Goal: Task Accomplishment & Management: Manage account settings

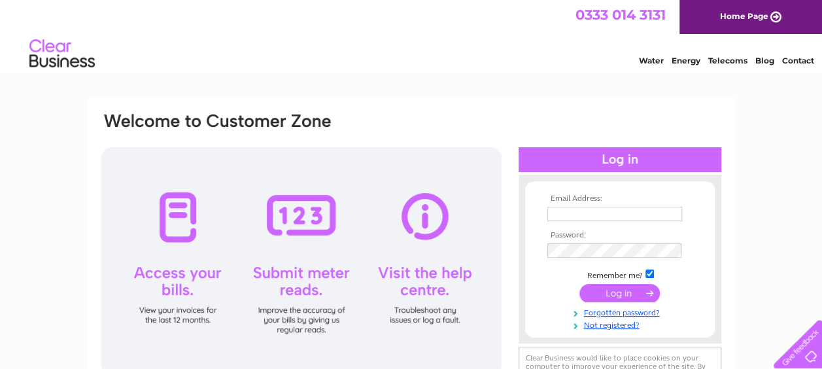
click at [566, 210] on input "text" at bounding box center [614, 214] width 135 height 14
type input "justiceprincekjjd@yahoo.co.uk"
click at [596, 301] on input "submit" at bounding box center [619, 293] width 80 height 18
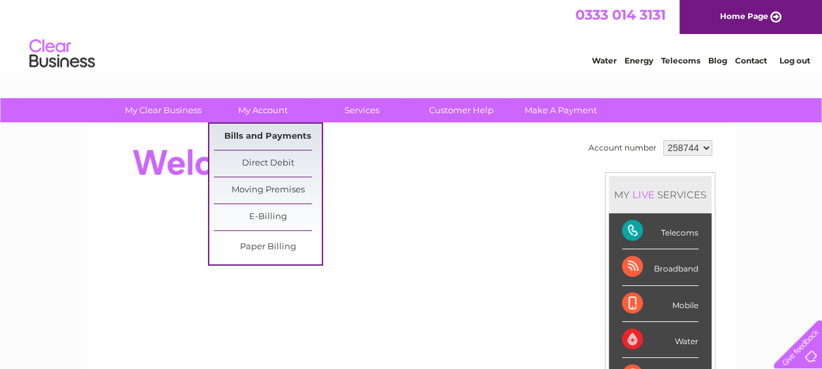
click at [247, 136] on link "Bills and Payments" at bounding box center [268, 137] width 108 height 26
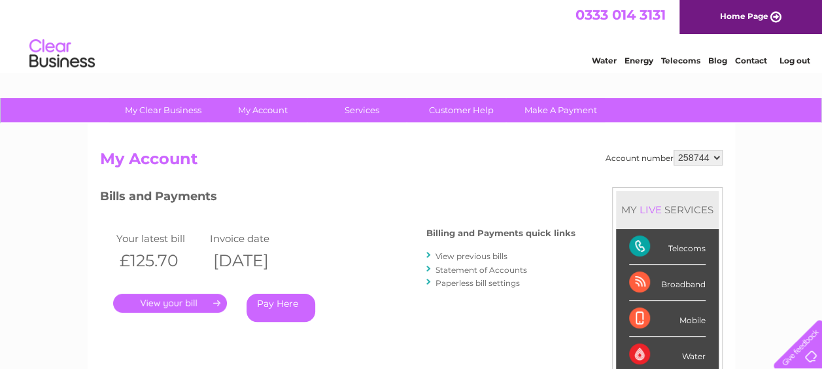
click at [212, 302] on link "." at bounding box center [170, 303] width 114 height 19
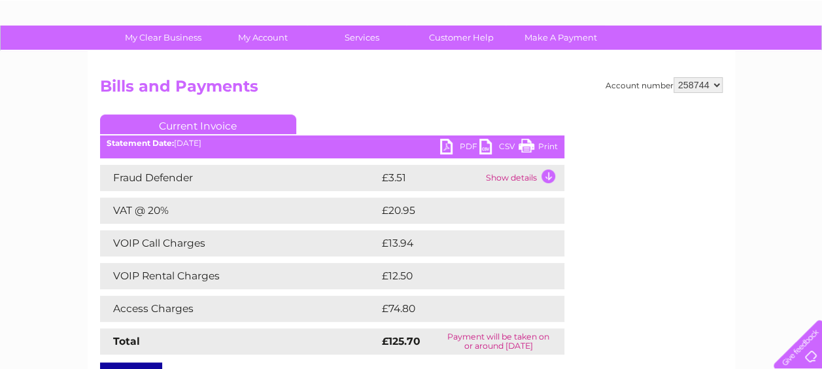
scroll to position [68, 0]
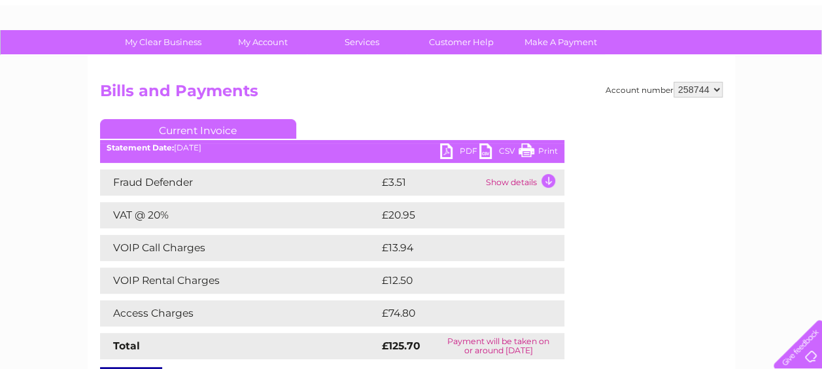
click at [534, 150] on link "Print" at bounding box center [538, 152] width 39 height 19
click at [729, 125] on div "Account number 258744 Bills and Payments Current Invoice PDF CSV Print" at bounding box center [411, 239] width 647 height 366
click at [549, 147] on link "Print" at bounding box center [538, 152] width 39 height 19
click at [528, 152] on link "Print" at bounding box center [538, 152] width 39 height 19
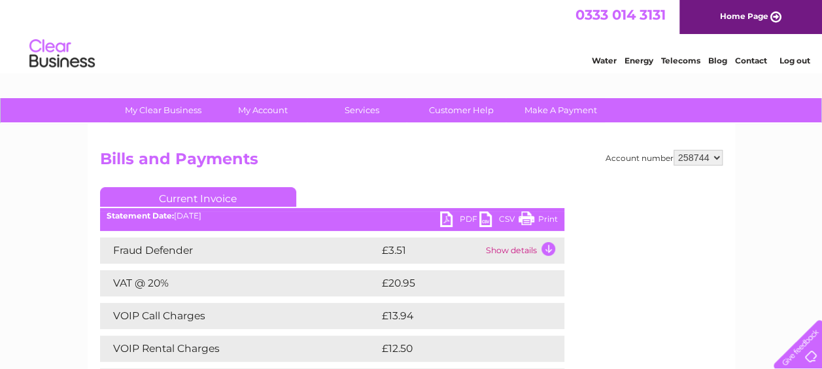
click at [790, 59] on link "Log out" at bounding box center [794, 61] width 31 height 10
